Goal: Information Seeking & Learning: Learn about a topic

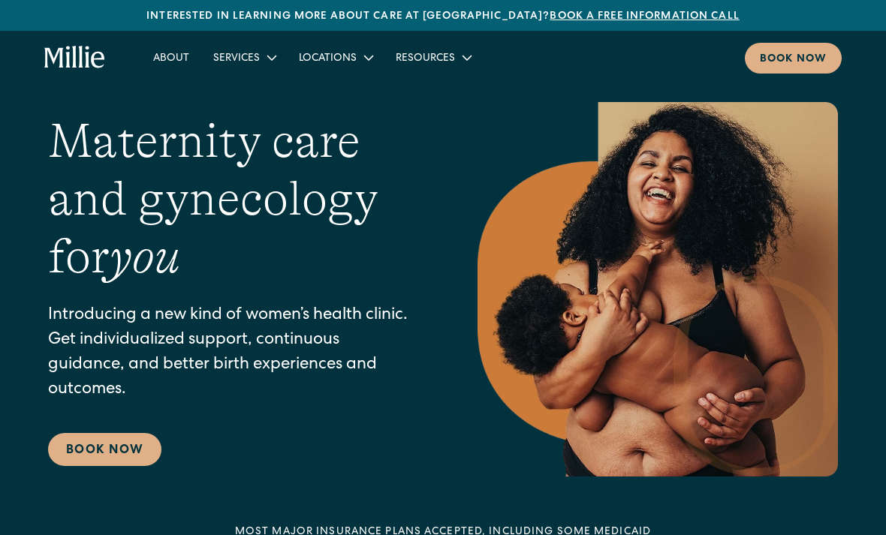
click at [458, 63] on icon at bounding box center [467, 58] width 18 height 18
click at [464, 56] on icon at bounding box center [467, 58] width 18 height 18
click at [364, 59] on icon at bounding box center [369, 57] width 10 height 5
click at [360, 54] on icon at bounding box center [369, 58] width 18 height 18
click at [265, 58] on icon at bounding box center [272, 58] width 18 height 18
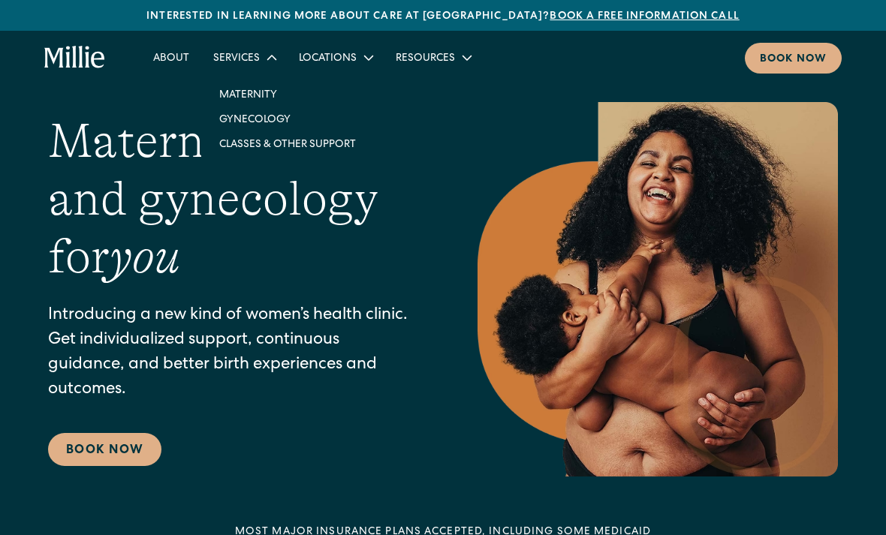
click at [263, 62] on icon at bounding box center [272, 58] width 18 height 18
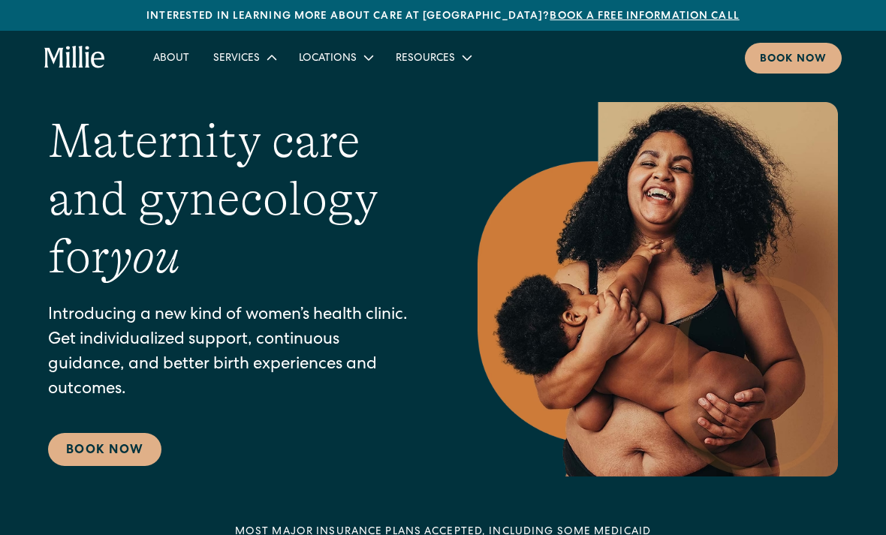
click at [249, 62] on div "Services" at bounding box center [236, 59] width 47 height 16
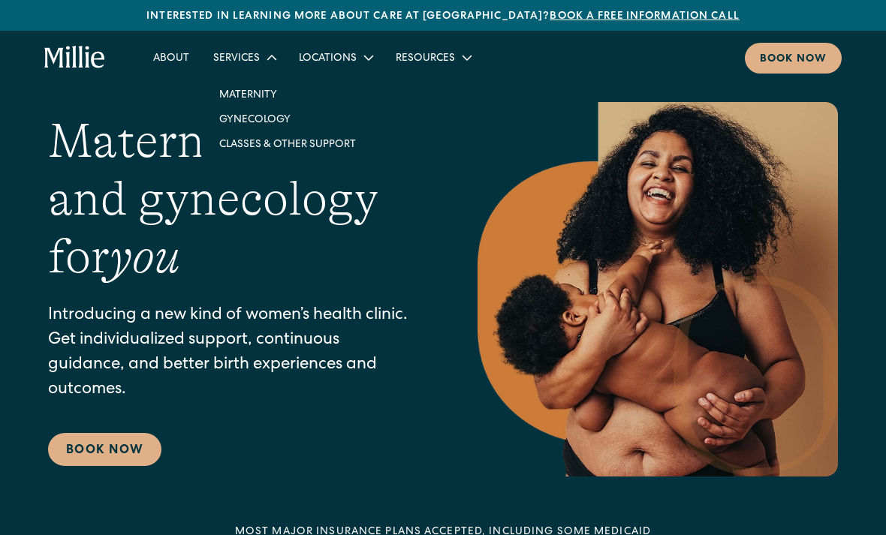
click at [251, 50] on div "Services" at bounding box center [244, 57] width 86 height 25
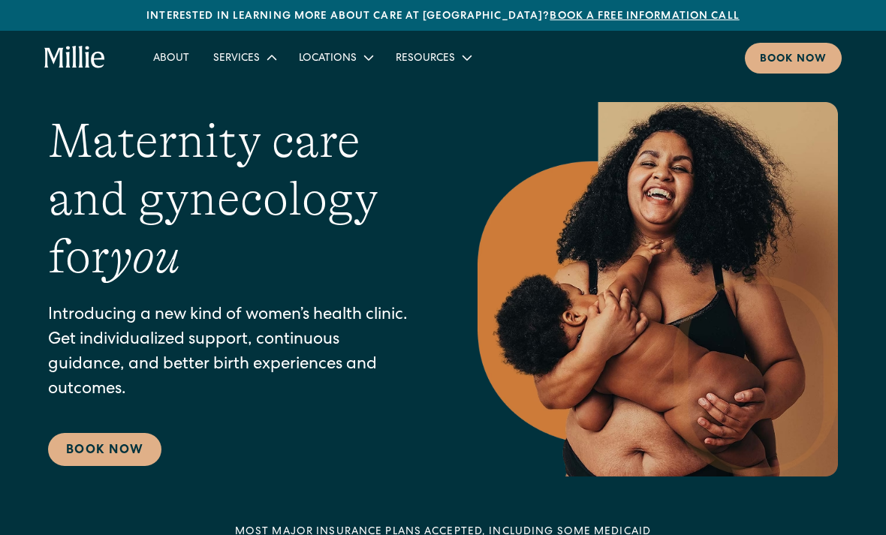
click at [175, 63] on link "About" at bounding box center [171, 57] width 60 height 25
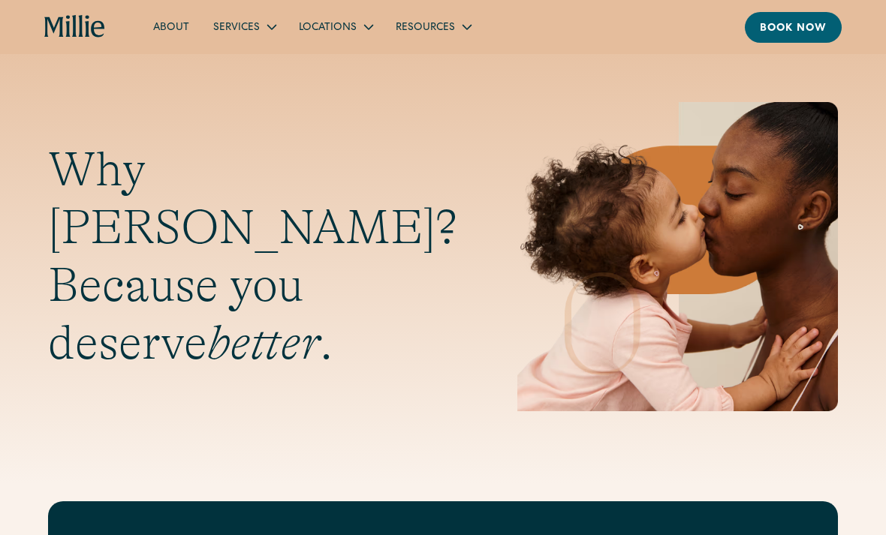
click at [233, 35] on div "Services" at bounding box center [236, 28] width 47 height 16
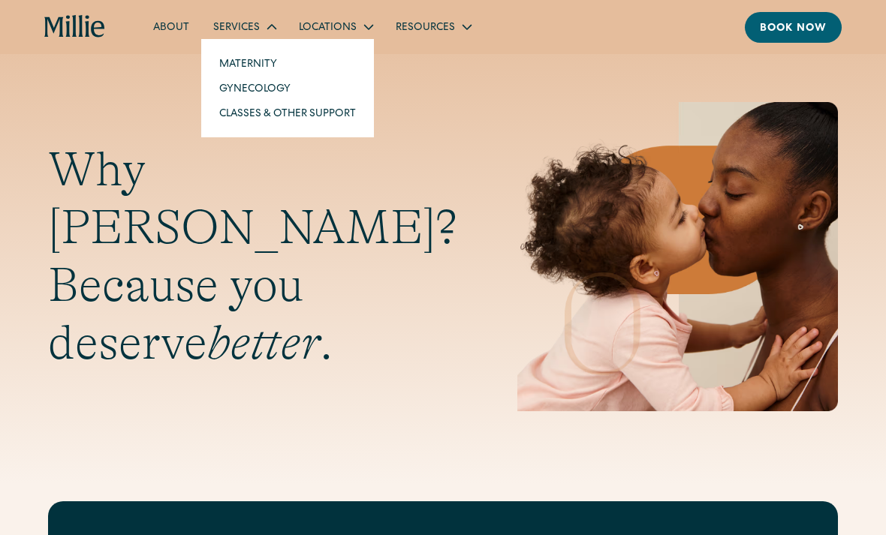
click at [341, 123] on link "Classes & Other Support" at bounding box center [287, 113] width 161 height 25
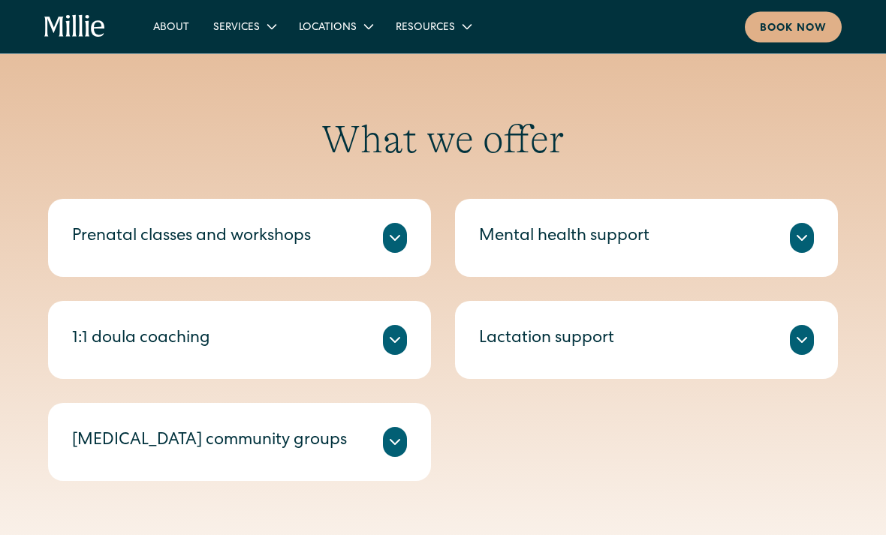
scroll to position [476, 0]
click at [399, 241] on icon at bounding box center [395, 238] width 18 height 18
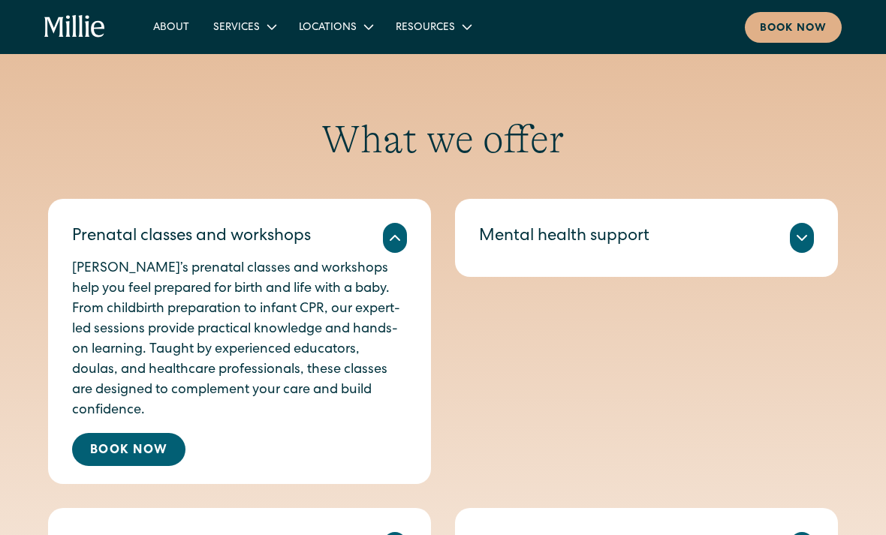
click at [392, 234] on icon at bounding box center [395, 238] width 18 height 18
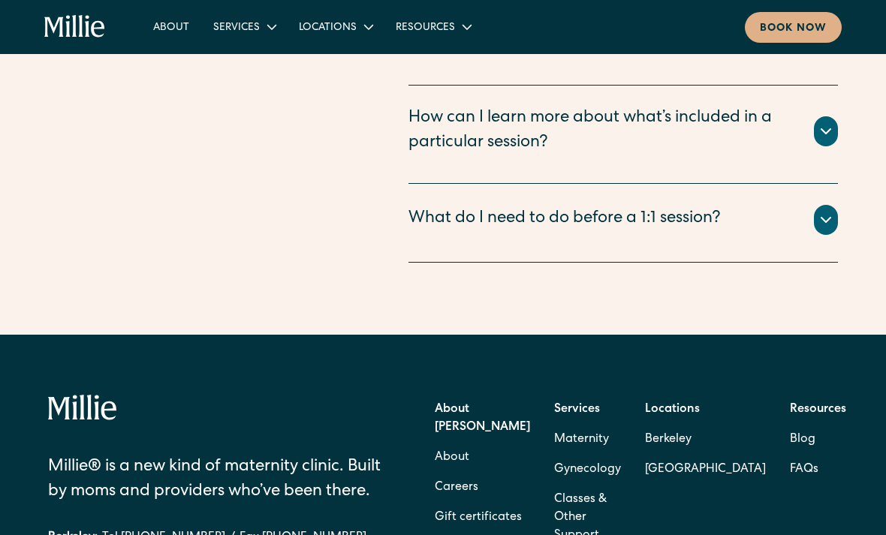
scroll to position [2325, 0]
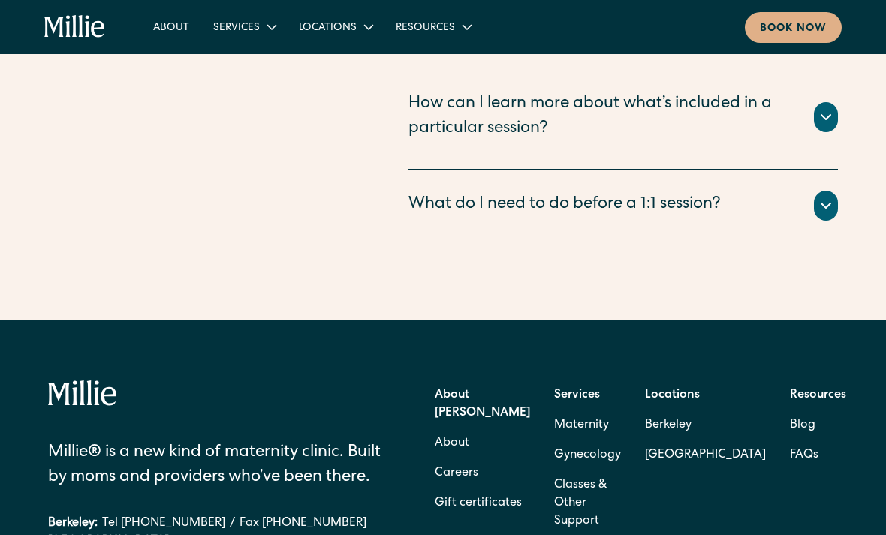
click at [478, 459] on link "Careers" at bounding box center [457, 474] width 44 height 30
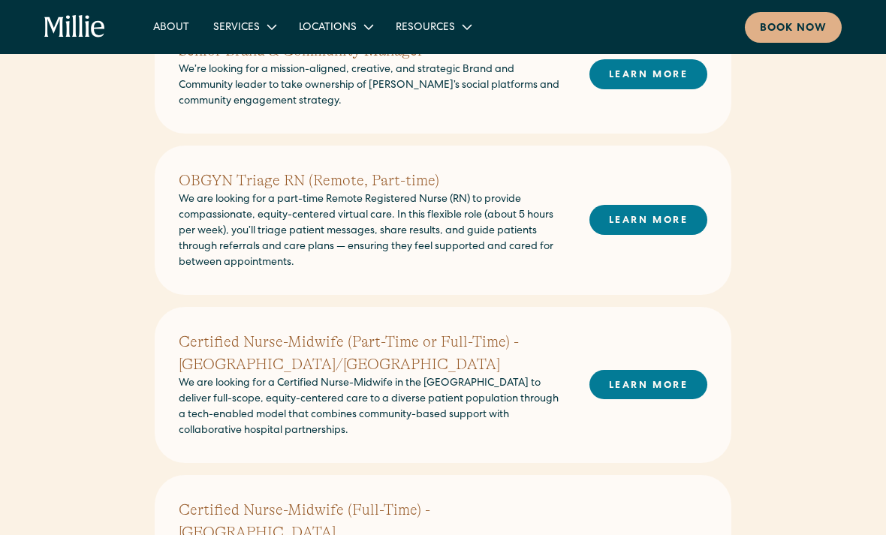
scroll to position [432, 0]
click at [407, 191] on h2 "OBGYN Triage RN (Remote, Part-time)" at bounding box center [372, 180] width 387 height 23
click at [405, 183] on h2 "OBGYN Triage RN (Remote, Part-time)" at bounding box center [372, 180] width 387 height 23
click at [657, 210] on link "LEARN MORE" at bounding box center [648, 218] width 118 height 29
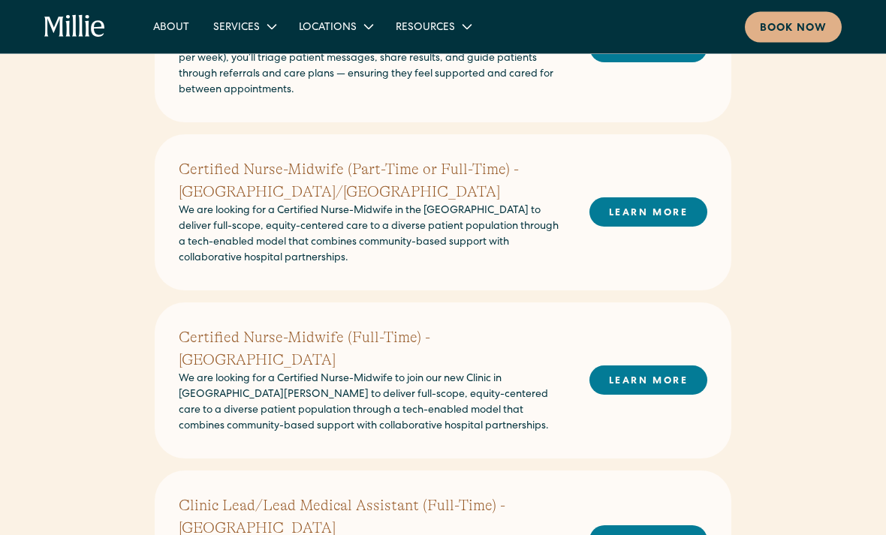
scroll to position [559, 0]
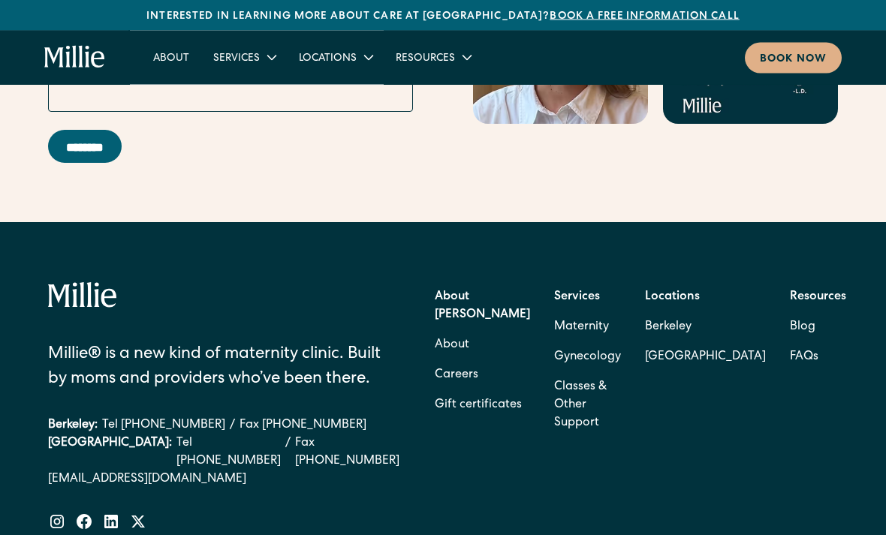
scroll to position [6125, 0]
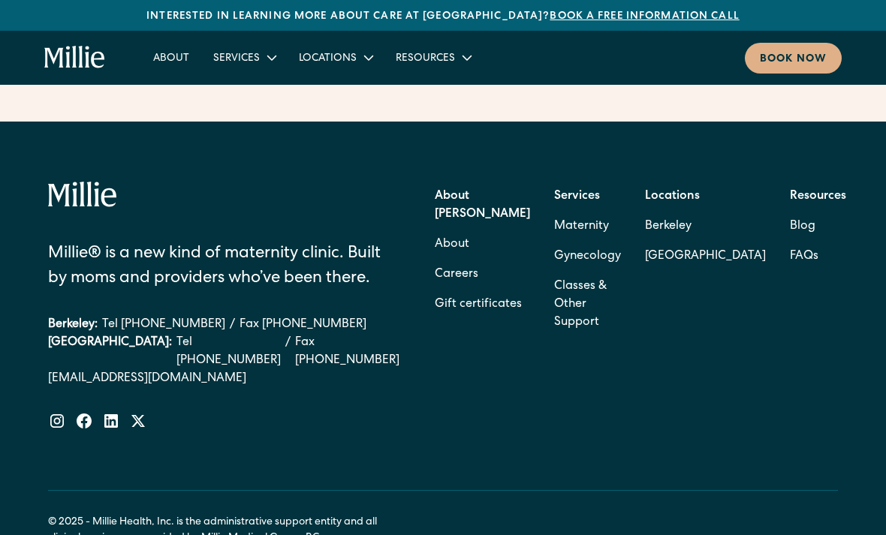
click at [478, 260] on link "Careers" at bounding box center [457, 275] width 44 height 30
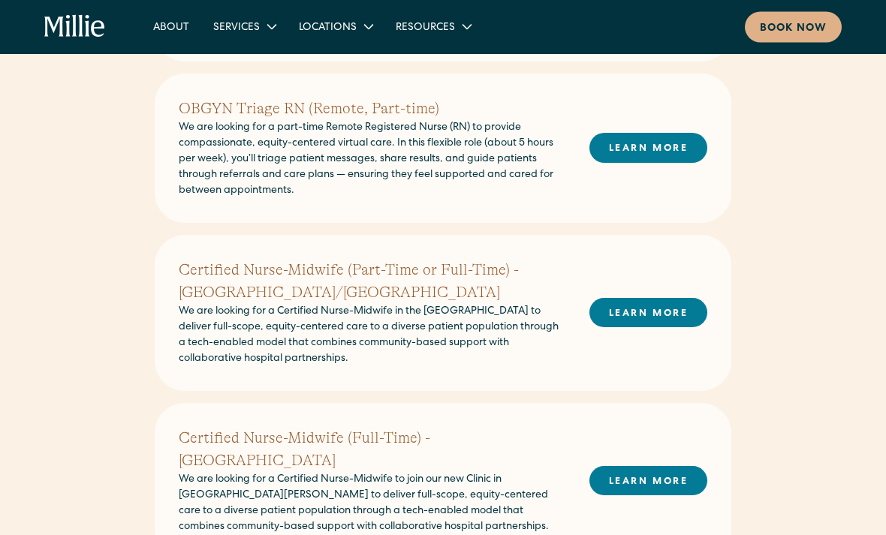
scroll to position [503, 0]
click at [664, 144] on link "LEARN MORE" at bounding box center [648, 147] width 118 height 29
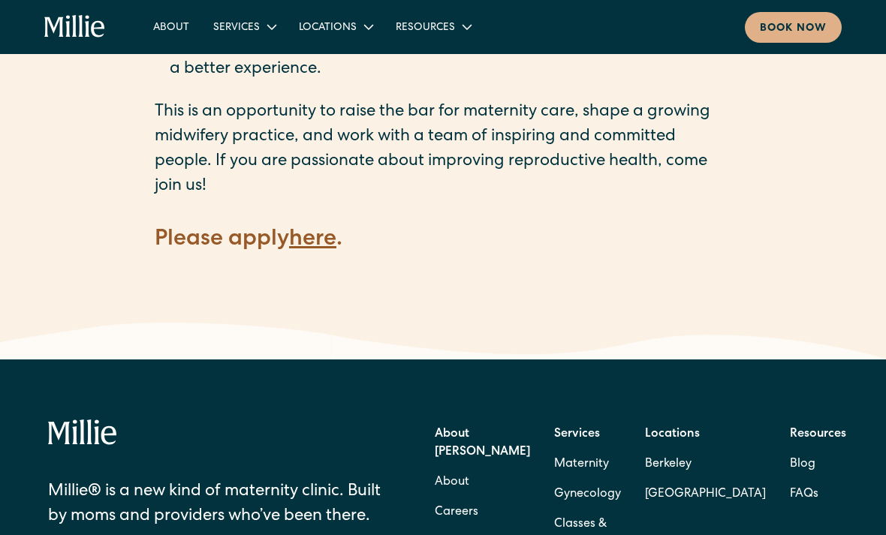
click at [318, 229] on strong "here" at bounding box center [312, 240] width 47 height 23
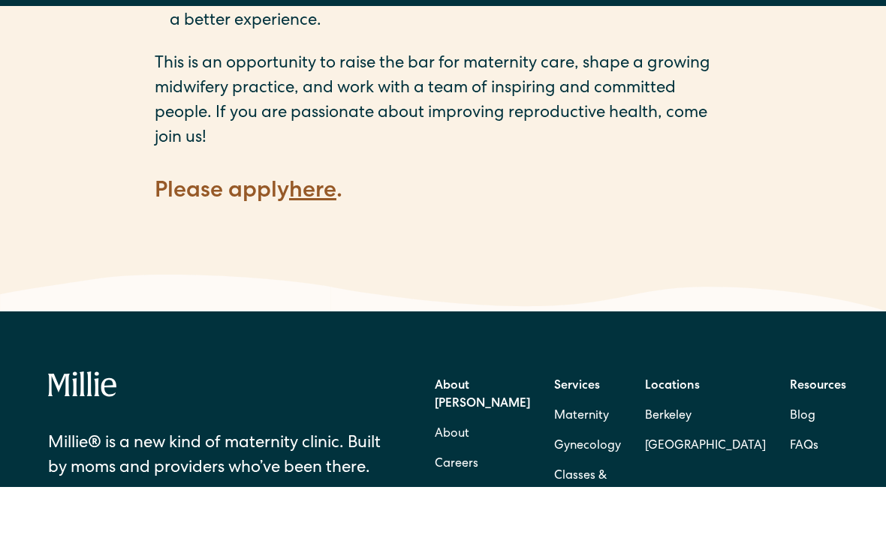
scroll to position [2239, 0]
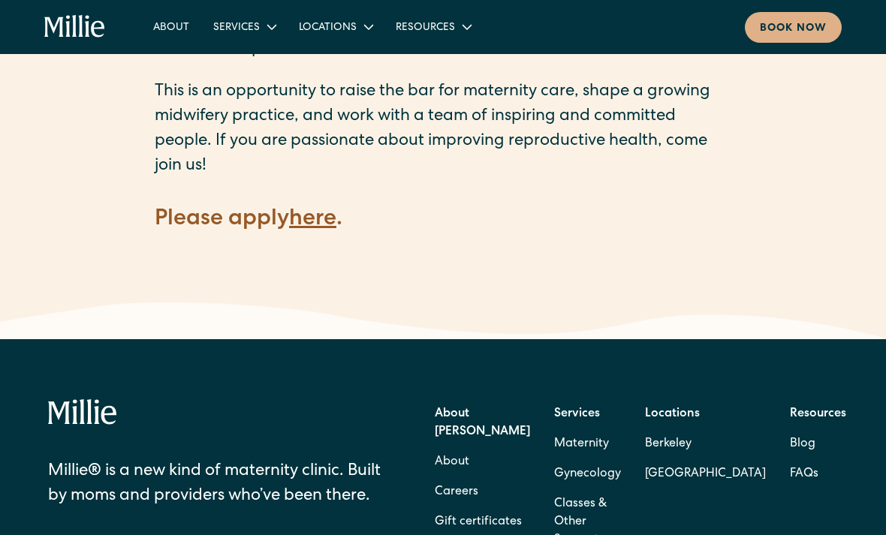
scroll to position [2210, 0]
click at [324, 209] on strong "here" at bounding box center [312, 220] width 47 height 23
